Goal: Transaction & Acquisition: Purchase product/service

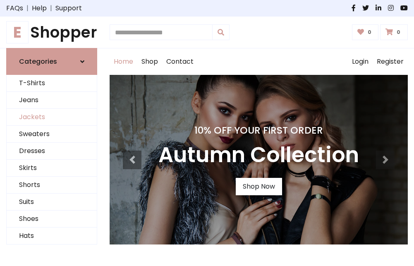
click at [52, 117] on link "Jackets" at bounding box center [52, 117] width 90 height 17
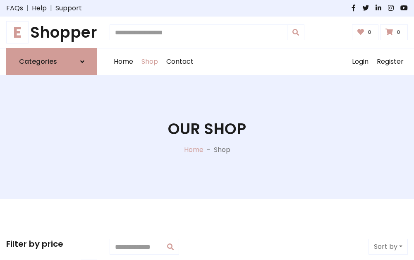
scroll to position [374, 0]
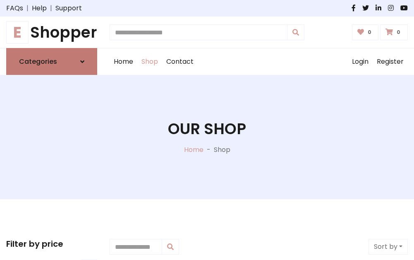
click at [52, 62] on h6 "Categories" at bounding box center [38, 62] width 38 height 8
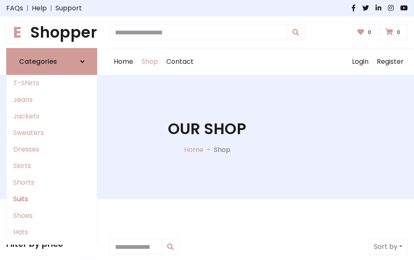
click at [52, 199] on link "Suits" at bounding box center [52, 199] width 90 height 17
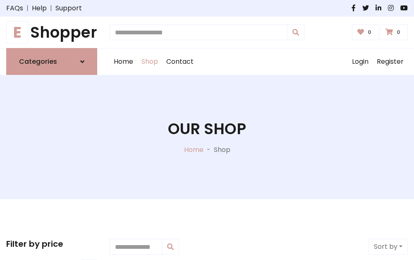
scroll to position [598, 0]
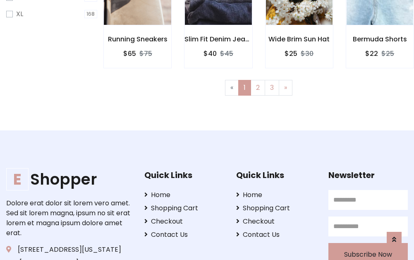
scroll to position [556, 0]
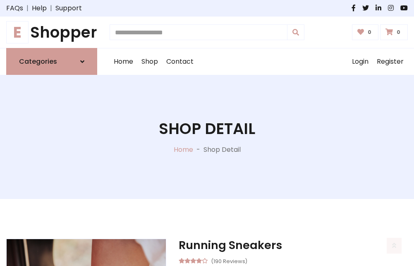
scroll to position [773, 0]
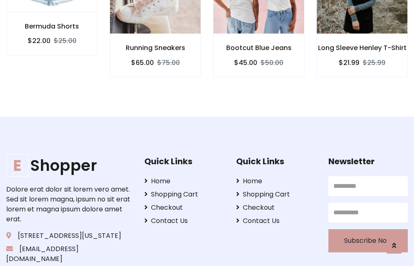
scroll to position [772, 0]
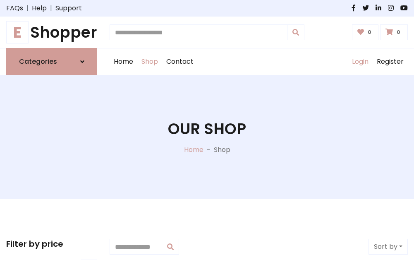
click at [360, 62] on link "Login" at bounding box center [360, 61] width 25 height 26
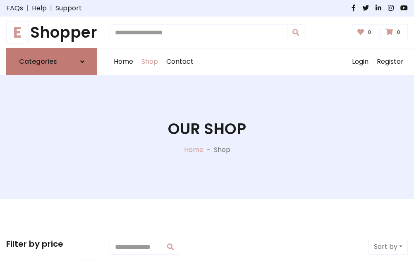
click at [82, 62] on icon at bounding box center [82, 61] width 4 height 7
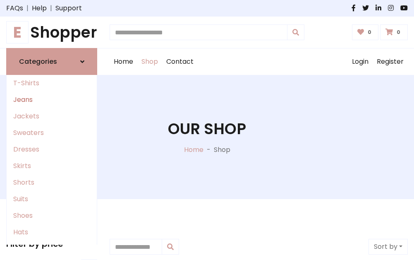
click at [52, 100] on link "Jeans" at bounding box center [52, 99] width 90 height 17
